Goal: Register for event/course

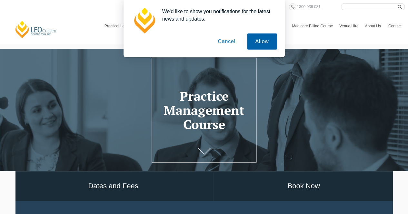
click at [261, 40] on button "Allow" at bounding box center [262, 42] width 30 height 16
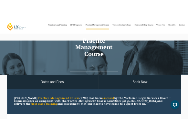
scroll to position [32, 0]
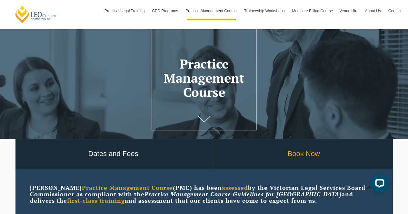
click at [293, 152] on link "Book Now" at bounding box center [303, 154] width 181 height 30
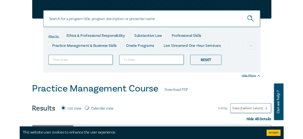
scroll to position [129, 0]
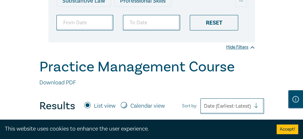
click at [258, 82] on div "Practice Management Course Download PDF" at bounding box center [151, 72] width 224 height 28
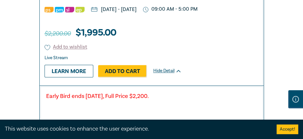
scroll to position [322, 0]
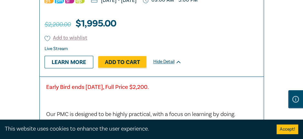
drag, startPoint x: 274, startPoint y: 18, endPoint x: 220, endPoint y: 40, distance: 57.7
click at [275, 19] on div "Filter by: Ethics & Professional Responsibility Substantive Law Professional Sk…" at bounding box center [151, 81] width 303 height 703
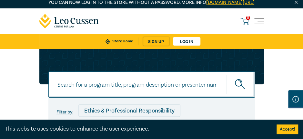
scroll to position [0, 0]
